Goal: Task Accomplishment & Management: Complete application form

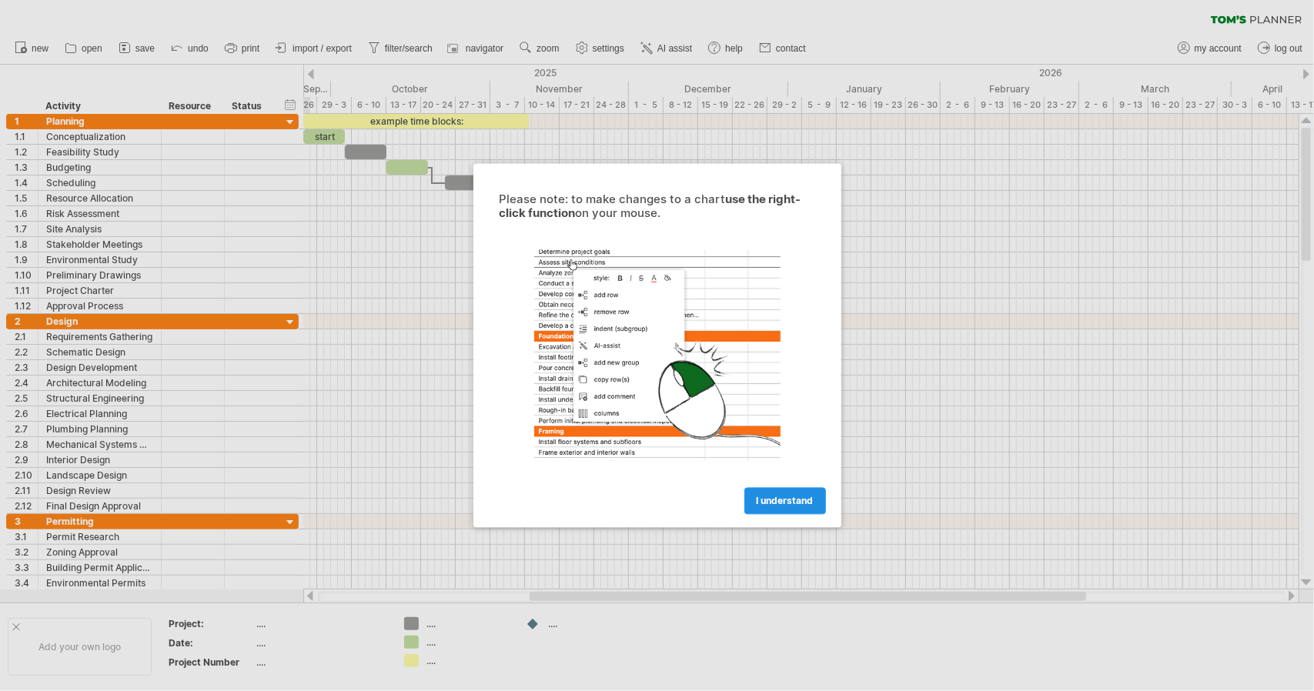
click at [788, 500] on span "I understand" at bounding box center [785, 502] width 57 height 12
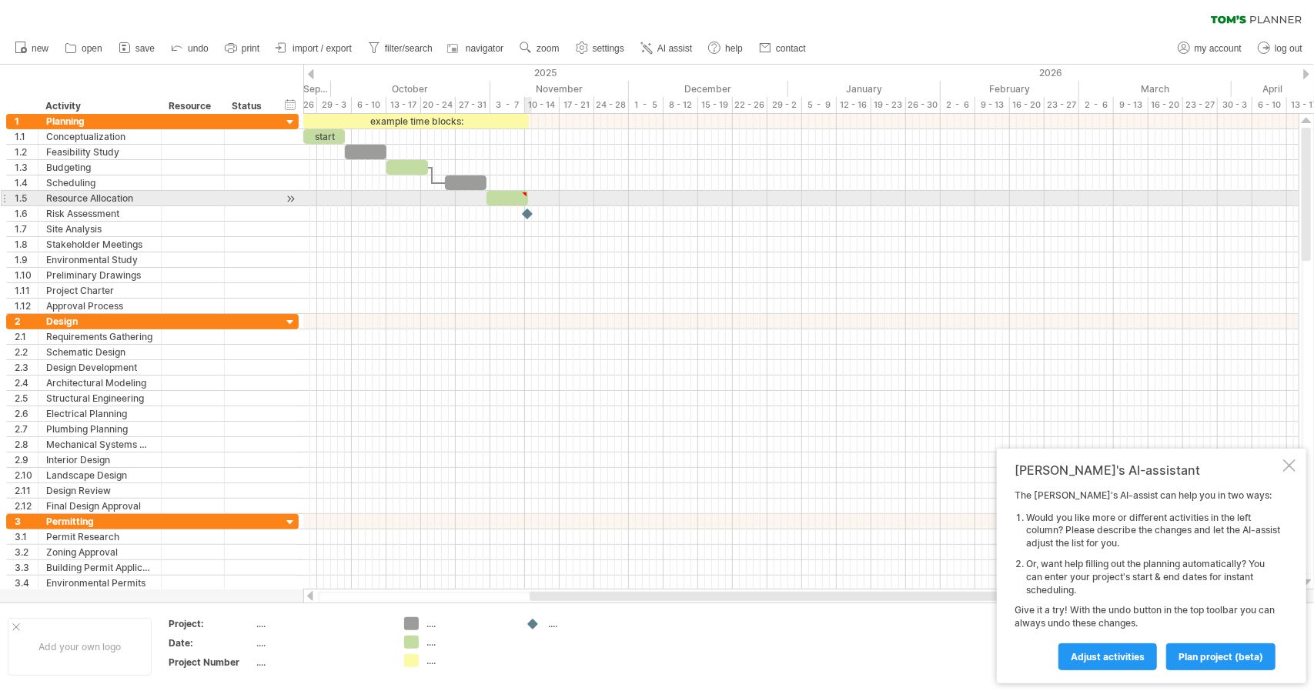
type textarea "**********"
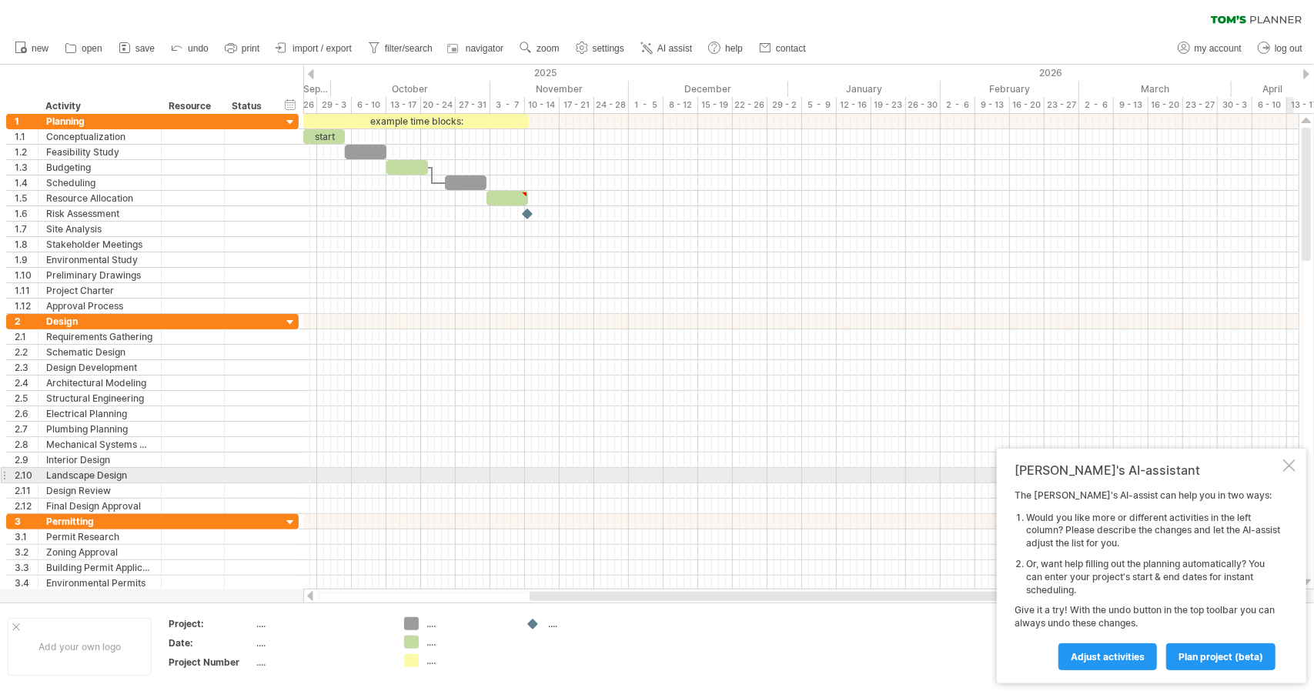
click at [1288, 470] on div at bounding box center [1289, 466] width 12 height 12
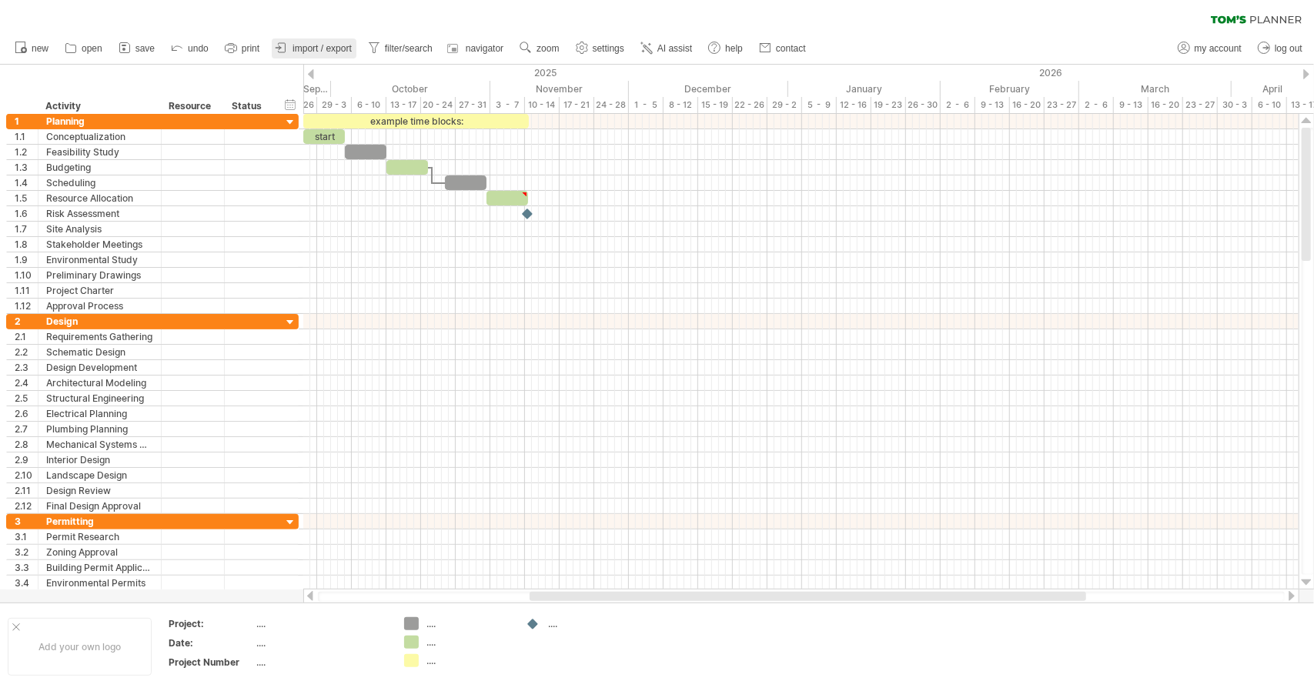
click at [297, 49] on span "import / export" at bounding box center [321, 48] width 59 height 11
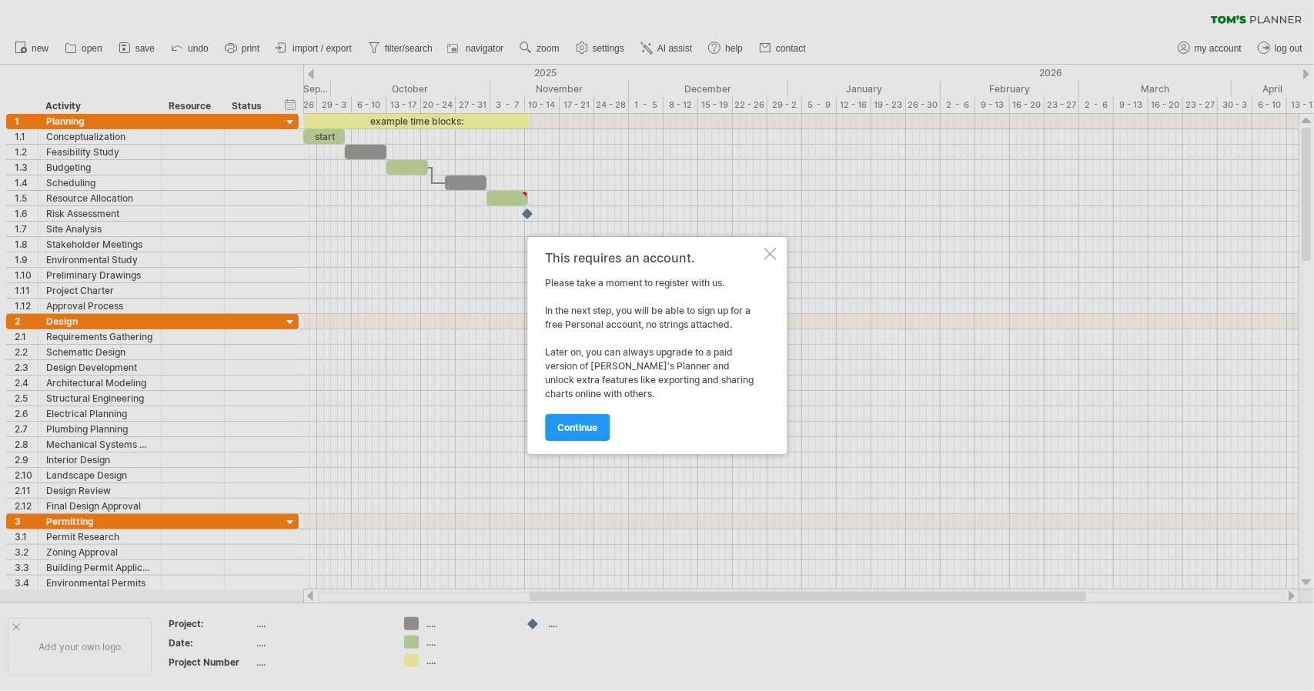
click at [773, 259] on div at bounding box center [770, 254] width 12 height 12
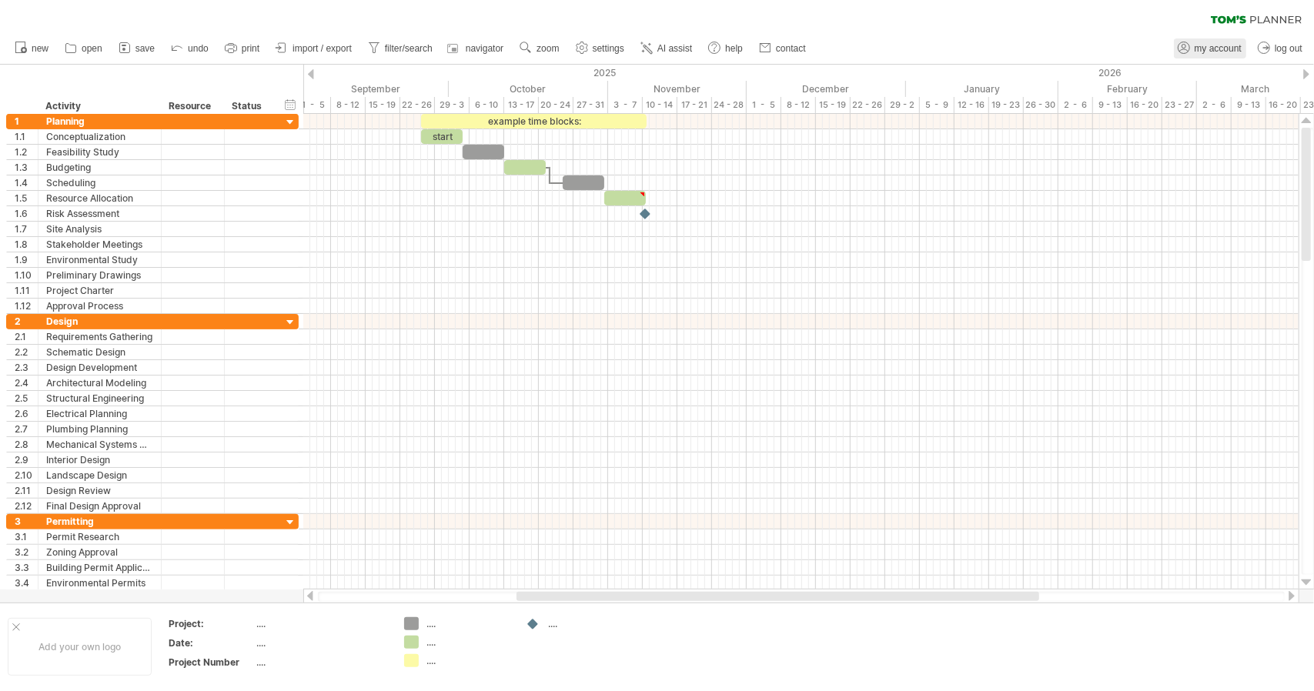
click at [1196, 50] on span "my account" at bounding box center [1218, 48] width 47 height 11
click at [1195, 51] on span "my account" at bounding box center [1218, 48] width 47 height 11
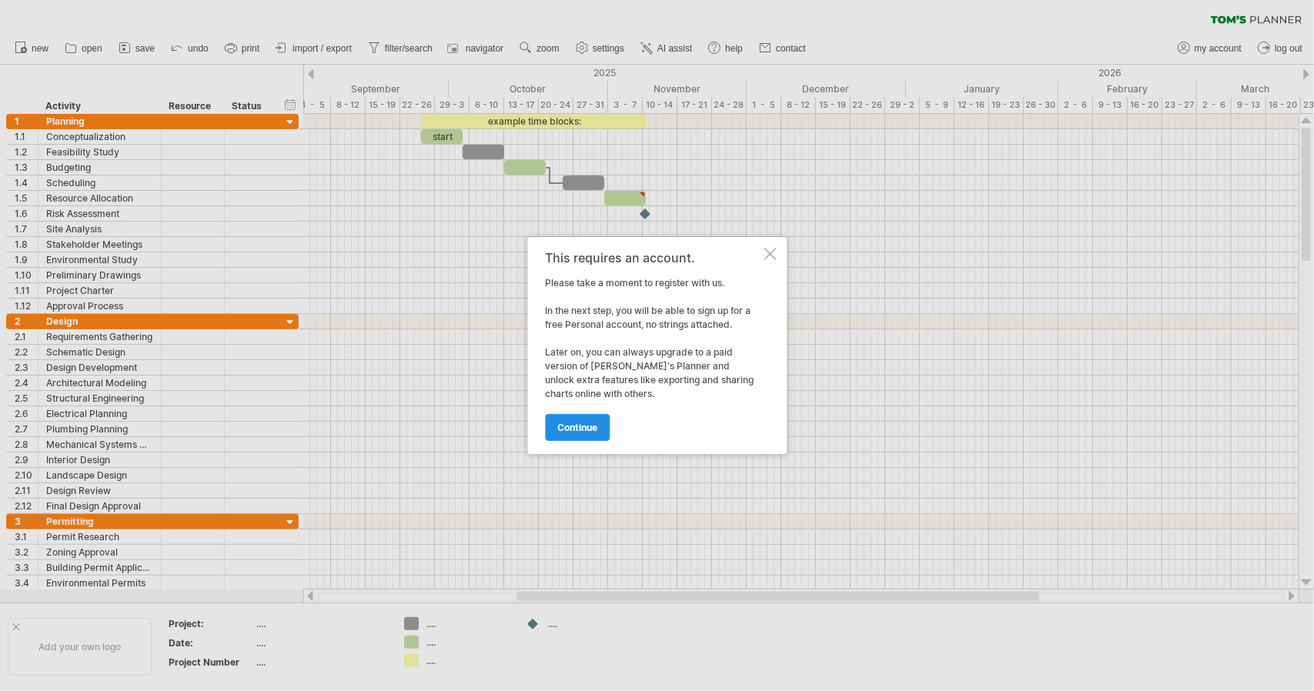
click at [560, 424] on span "continue" at bounding box center [577, 428] width 40 height 12
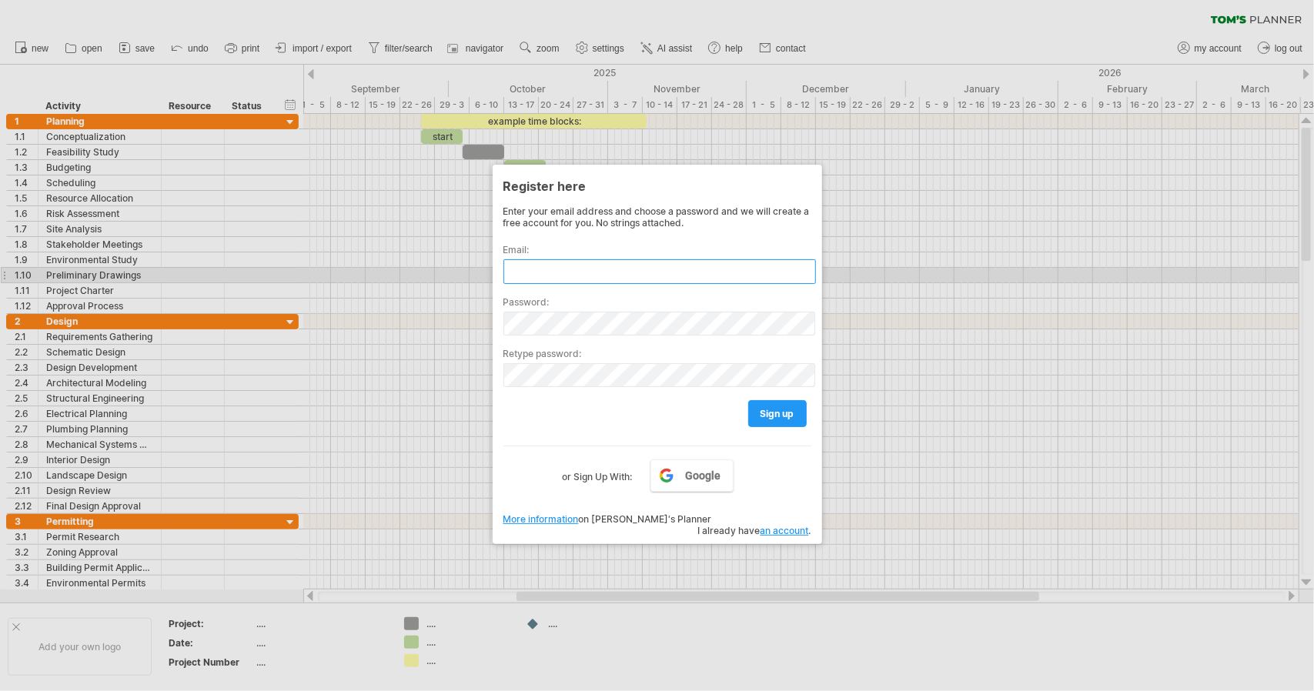
click at [594, 269] on input "text" at bounding box center [659, 271] width 312 height 25
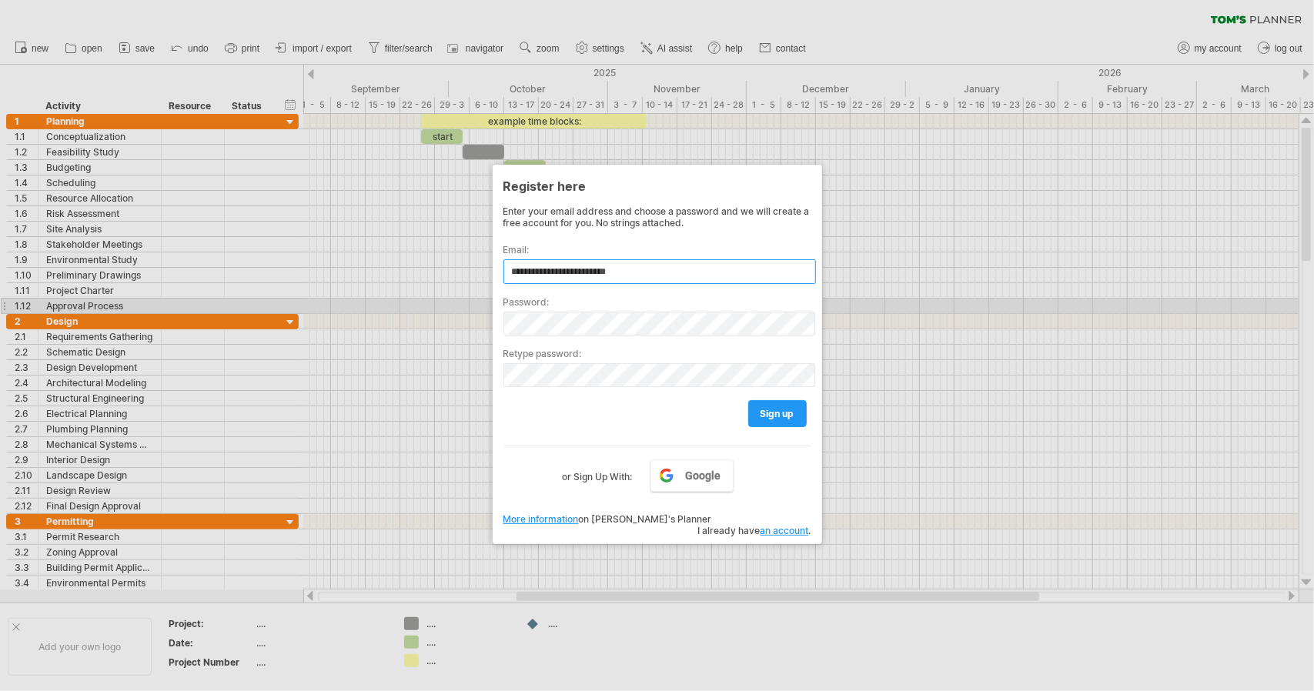
type input "**********"
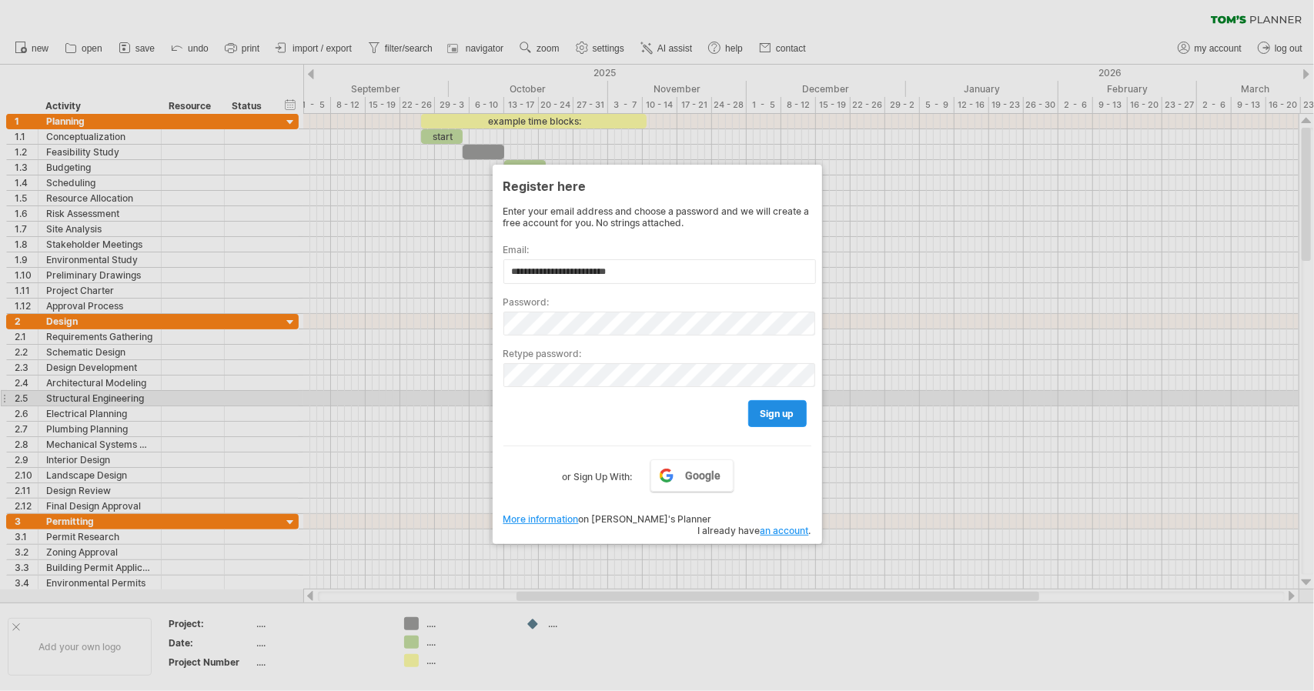
click at [760, 400] on link "sign up" at bounding box center [777, 413] width 58 height 27
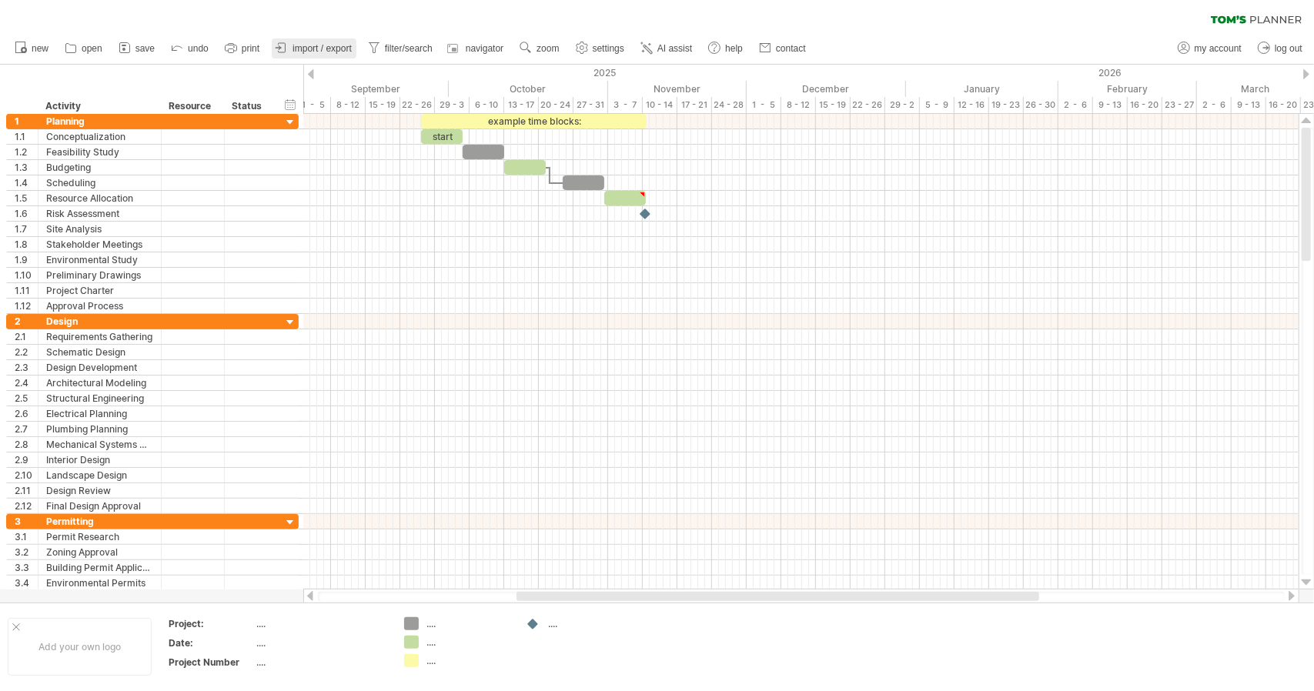
click at [303, 50] on span "import / export" at bounding box center [321, 48] width 59 height 11
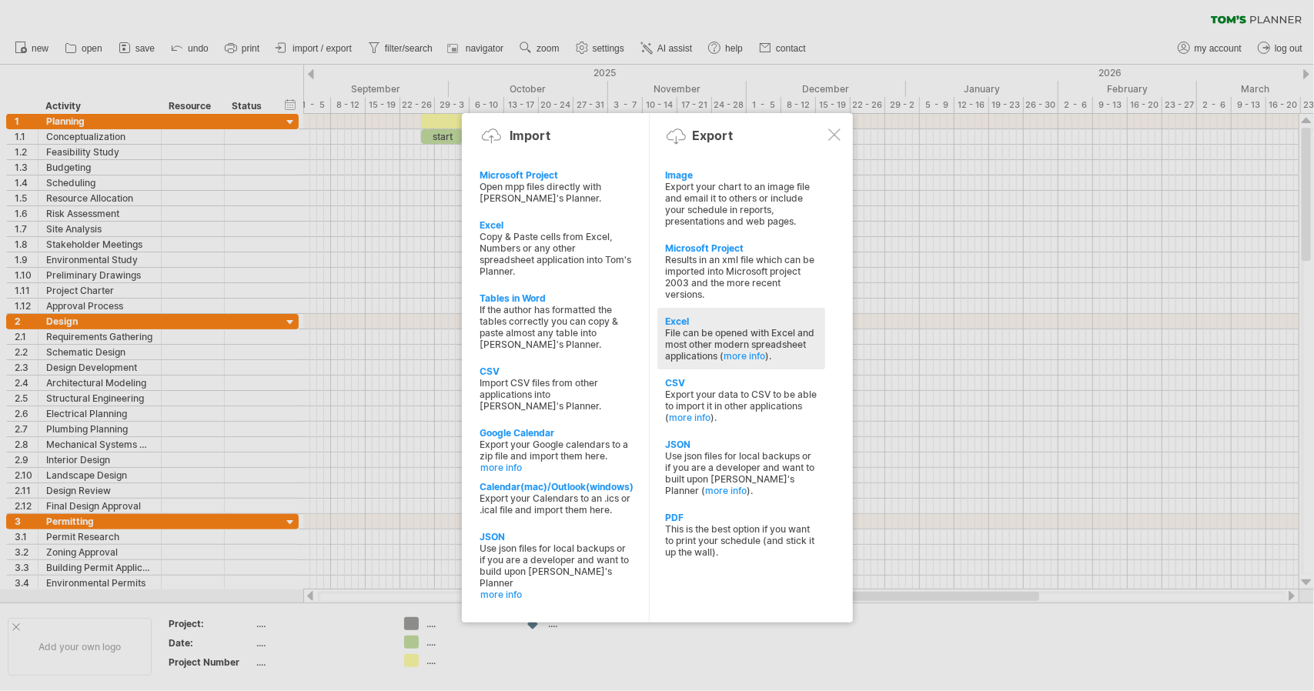
click at [731, 327] on div "File can be opened with Excel and most other modern spreadsheet applications ( …" at bounding box center [741, 344] width 152 height 35
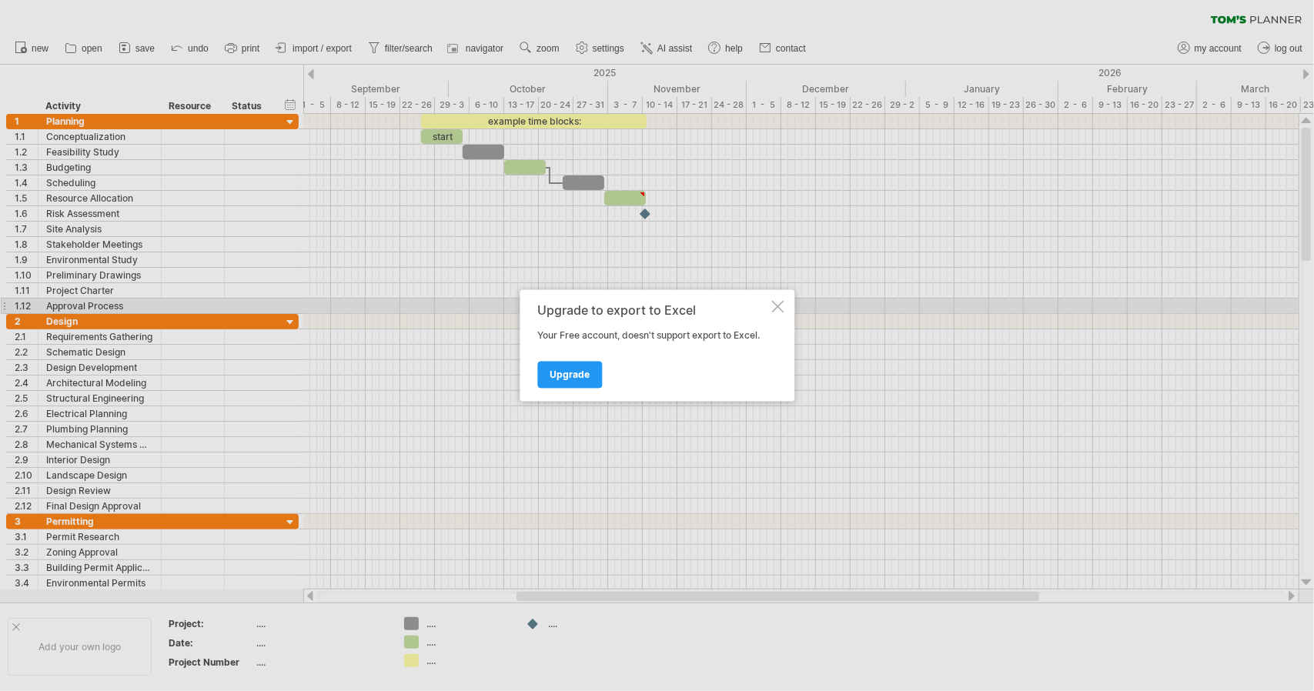
click at [773, 303] on div at bounding box center [777, 307] width 12 height 12
